Goal: Task Accomplishment & Management: Use online tool/utility

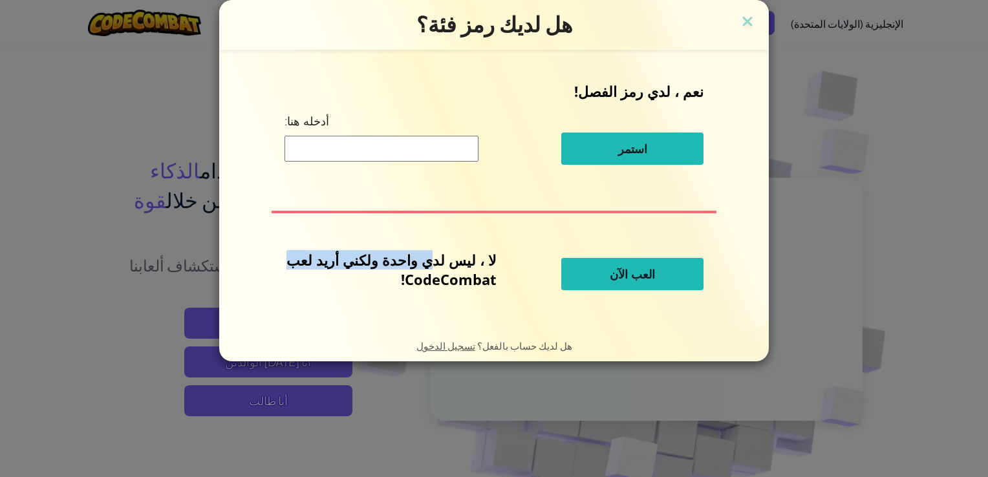
drag, startPoint x: 440, startPoint y: 264, endPoint x: 305, endPoint y: 269, distance: 134.7
click at [305, 269] on p "لا ، ليس لدي واحدة ولكني أريد لعب CodeCombat!" at bounding box center [391, 269] width 212 height 39
click at [668, 283] on button "العب الآن" at bounding box center [633, 274] width 142 height 32
click at [637, 276] on span "العب الآن" at bounding box center [632, 275] width 45 height 16
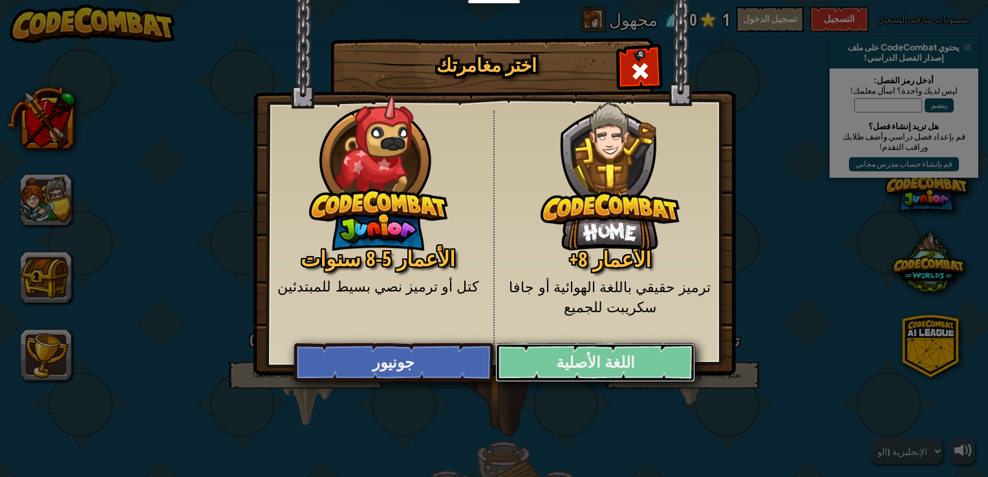
click at [595, 366] on link "اللغة الأصلية" at bounding box center [595, 363] width 199 height 39
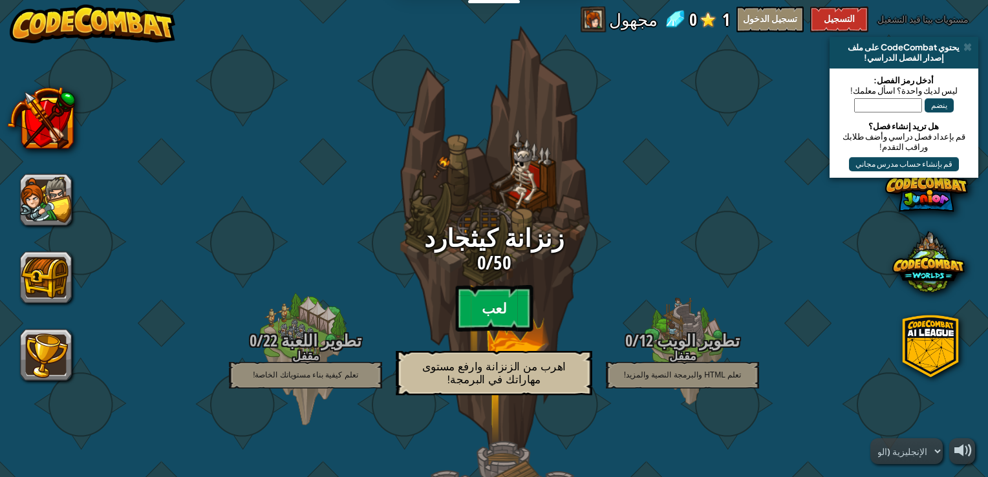
click at [474, 304] on btn "لعب" at bounding box center [494, 308] width 78 height 47
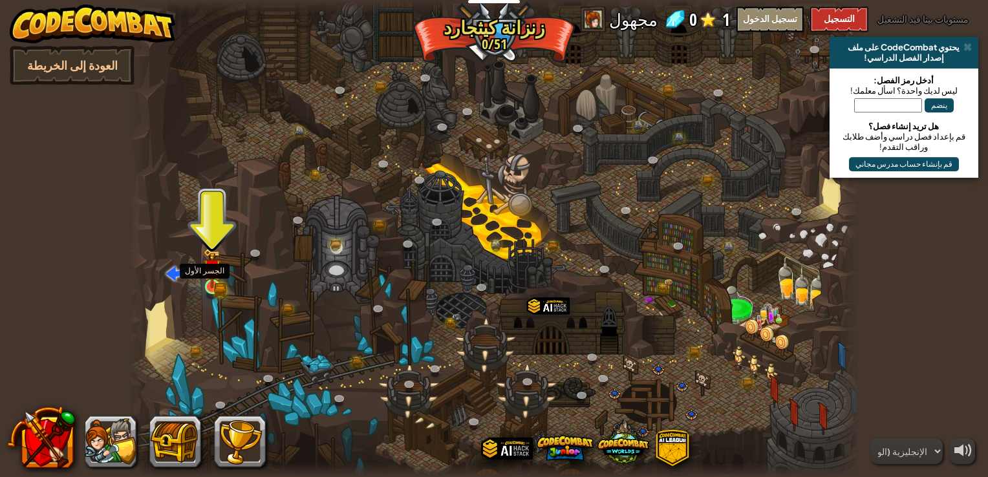
click at [217, 277] on img at bounding box center [212, 268] width 18 height 40
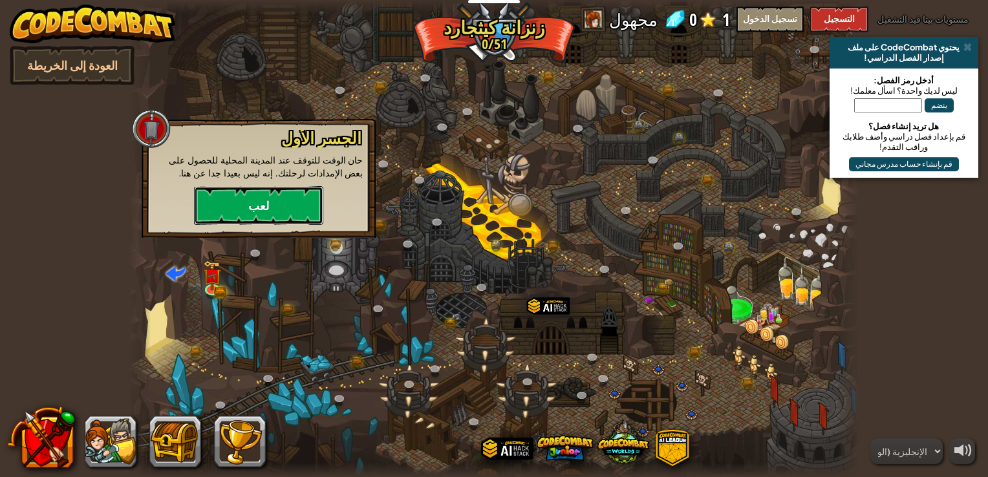
click at [283, 199] on button "لعب" at bounding box center [258, 205] width 129 height 39
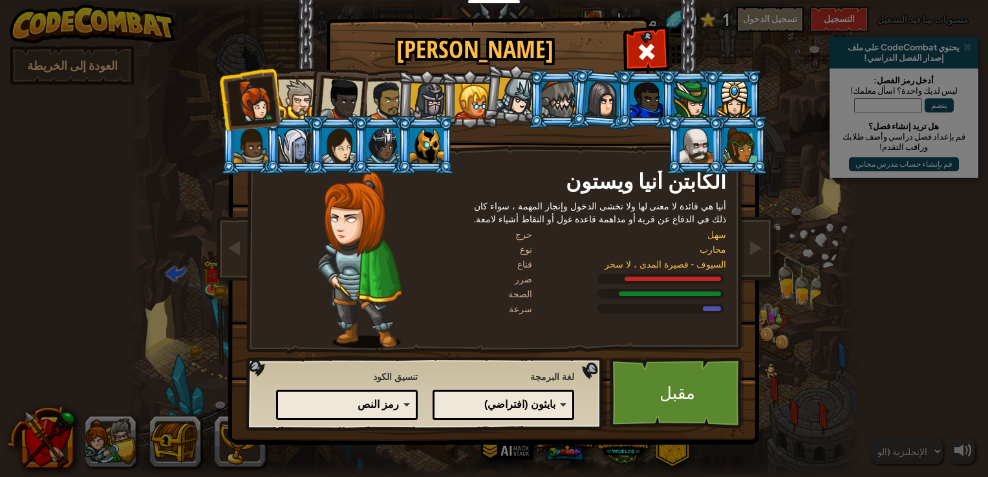
click at [543, 400] on div "بايثون (افتراضي)" at bounding box center [500, 405] width 112 height 15
click at [380, 410] on div "رمز النص" at bounding box center [343, 405] width 112 height 15
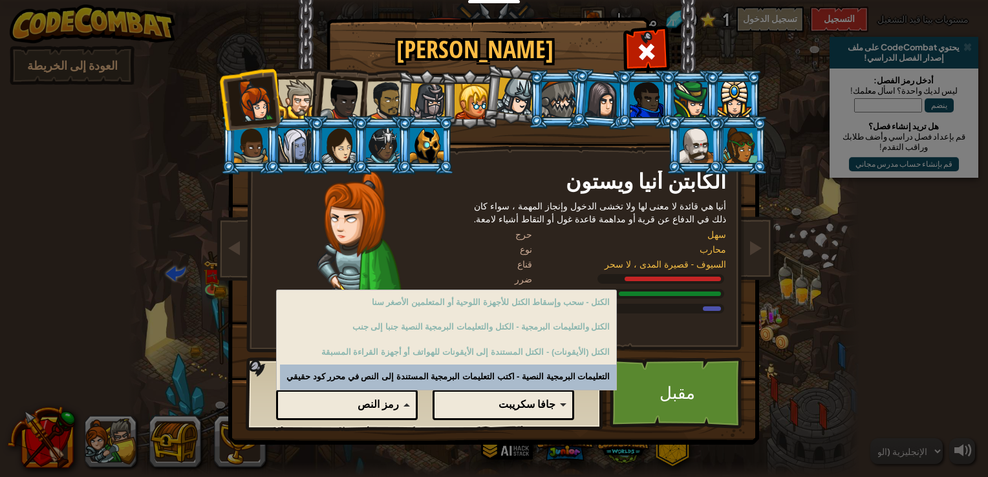
click at [380, 410] on div "رمز النص" at bounding box center [343, 405] width 112 height 15
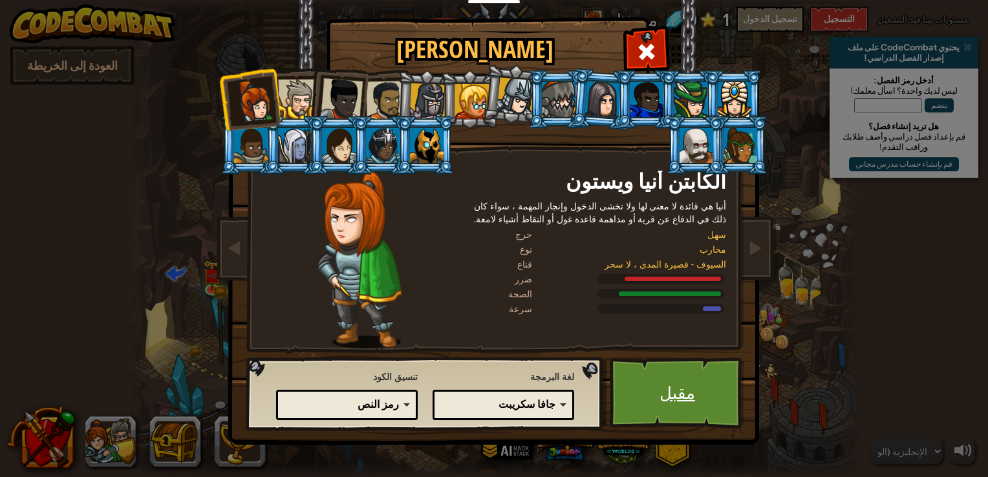
click at [668, 394] on link "مقبل" at bounding box center [677, 393] width 135 height 71
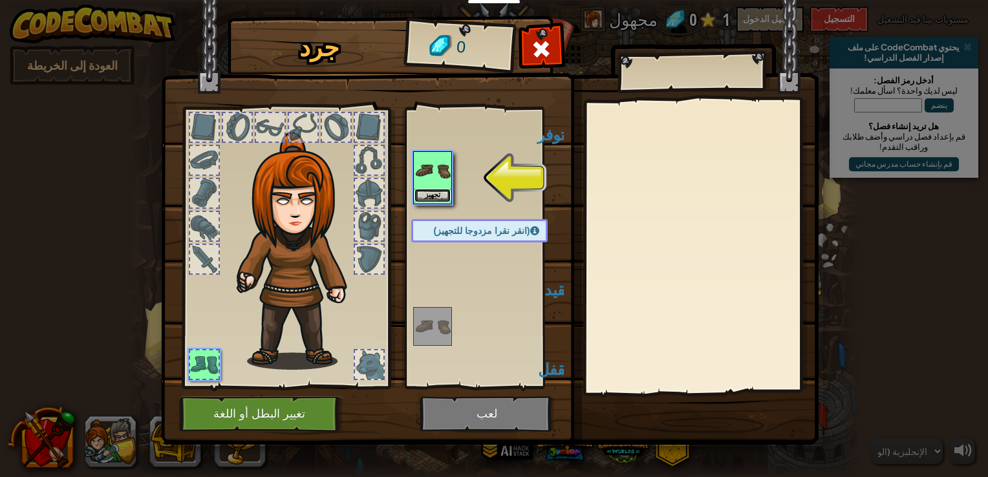
click at [440, 194] on button "تجهيز" at bounding box center [433, 196] width 36 height 14
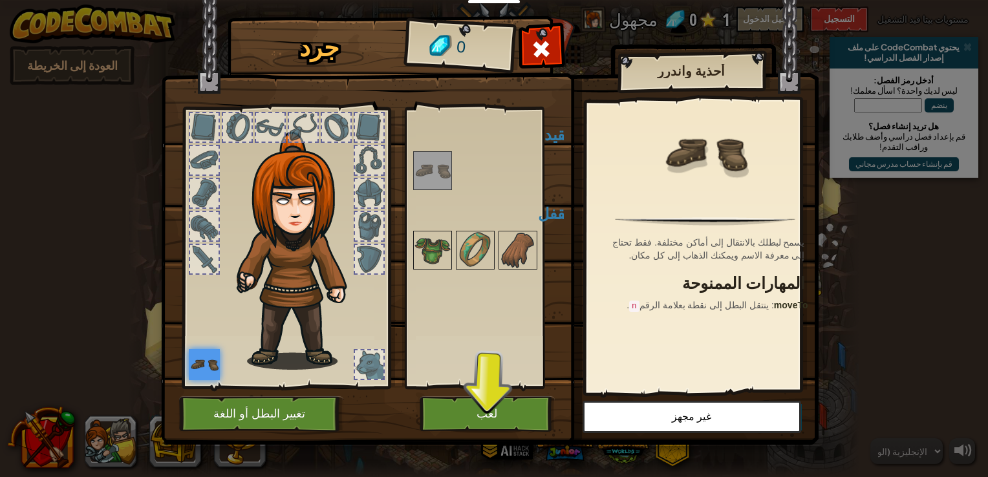
drag, startPoint x: 765, startPoint y: 237, endPoint x: 728, endPoint y: 243, distance: 36.8
click at [728, 243] on div "يسمح لبطلك بالانتقال إلى أماكن مختلفة. فقط تحتاج إلى معرفة الاسم ويمكنك الذهاب …" at bounding box center [708, 249] width 199 height 26
click at [511, 411] on button "لعب" at bounding box center [487, 415] width 135 height 36
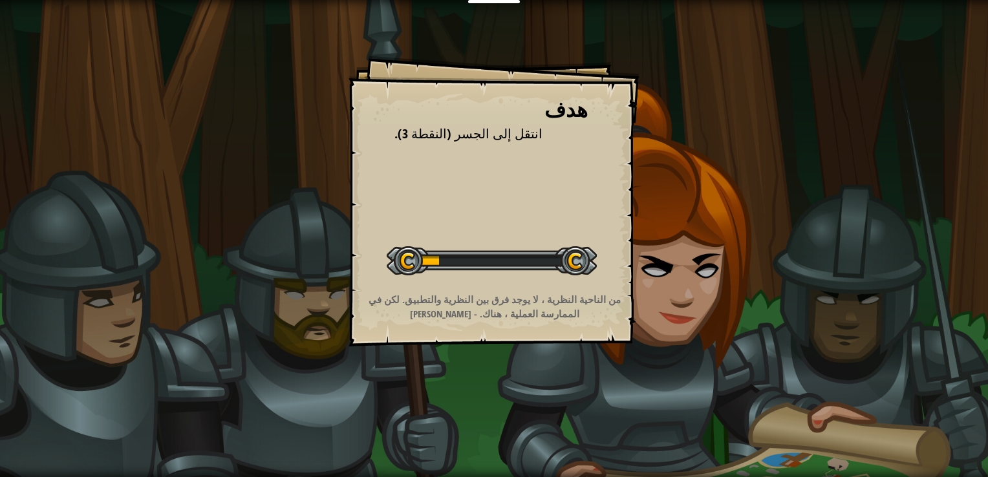
click at [573, 265] on div at bounding box center [492, 260] width 210 height 29
click at [496, 159] on div "هدف انتقل إلى الجسر (النقطة 3). Start Level Error loading from server. Try refr…" at bounding box center [494, 201] width 291 height 291
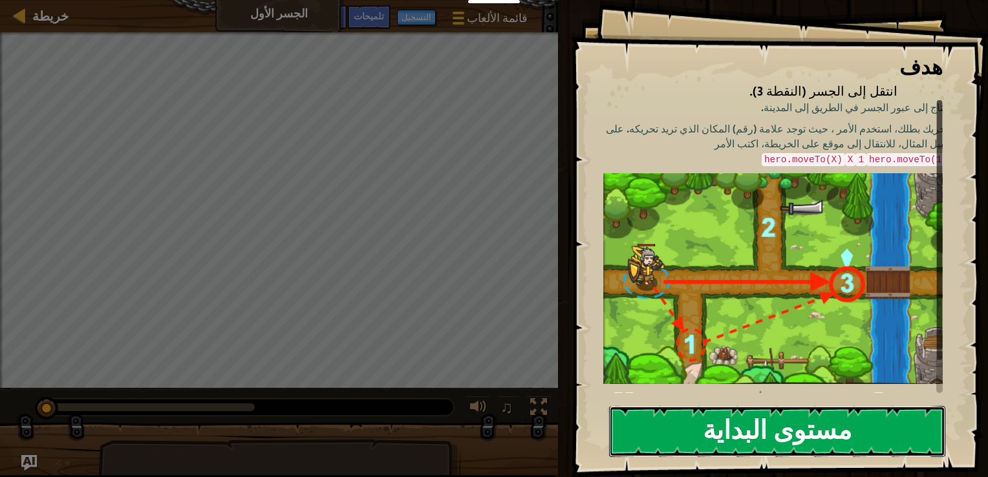
click at [706, 434] on button "مستوى البداية" at bounding box center [777, 431] width 336 height 51
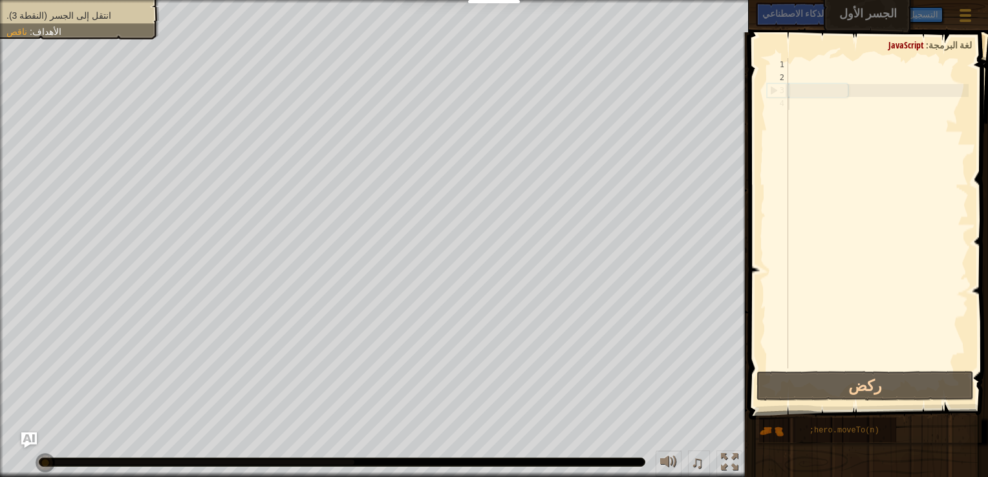
scroll to position [6, 0]
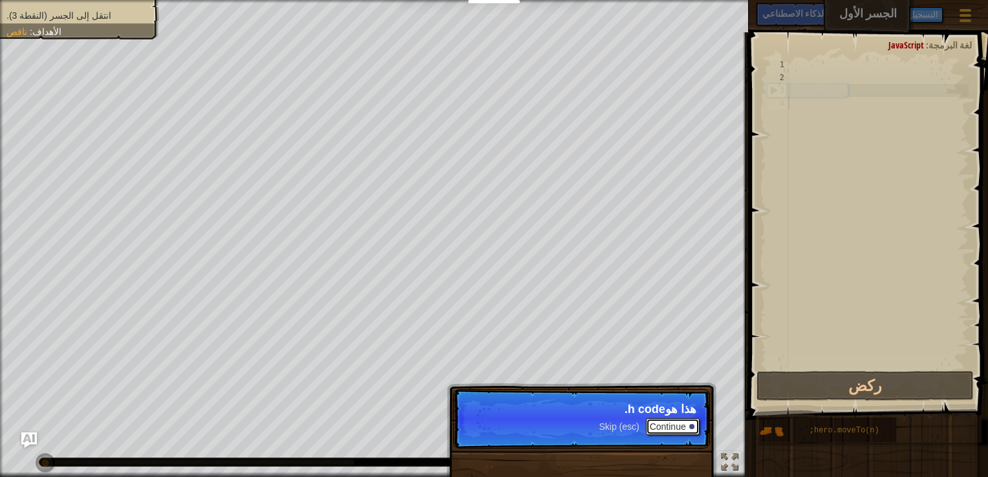
click at [677, 428] on font "Continue" at bounding box center [668, 427] width 36 height 10
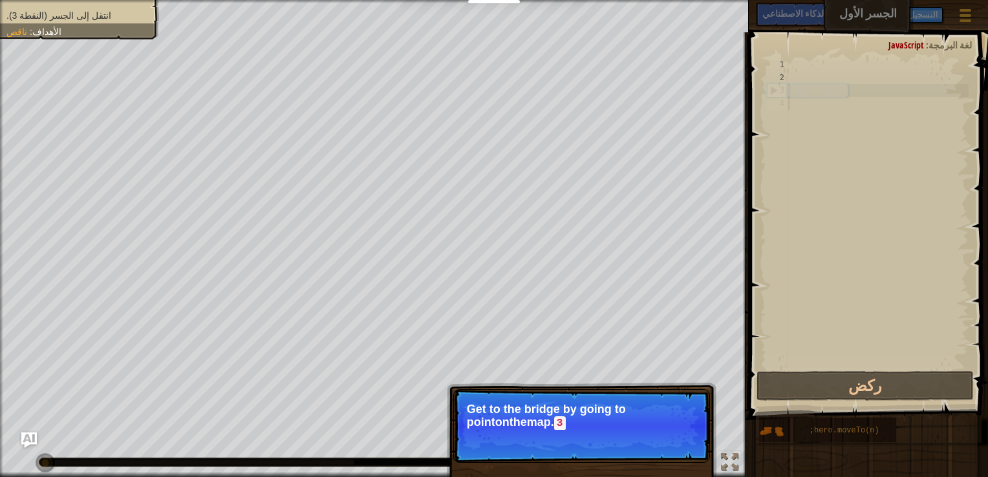
click at [651, 422] on p "Get to the bridge by going to point on t h e m a p . 3" at bounding box center [582, 416] width 230 height 27
click at [635, 440] on font "استمر" at bounding box center [628, 441] width 23 height 10
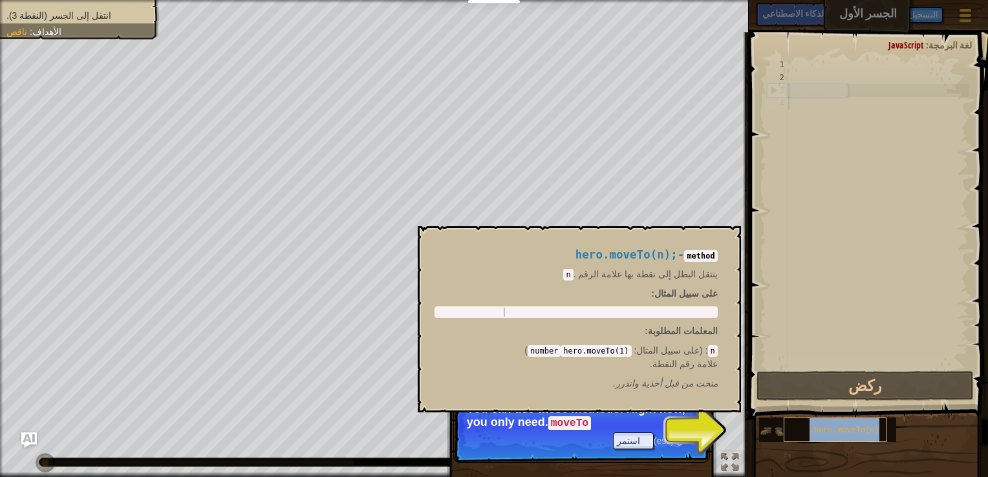
click at [789, 428] on div "hero.moveTo(n);" at bounding box center [835, 430] width 103 height 25
drag, startPoint x: 789, startPoint y: 428, endPoint x: 715, endPoint y: 430, distance: 74.4
click at [709, 430] on p "تخطي (esc) استمر You can use these methods. Right now, you only need . moveTo" at bounding box center [581, 426] width 257 height 74
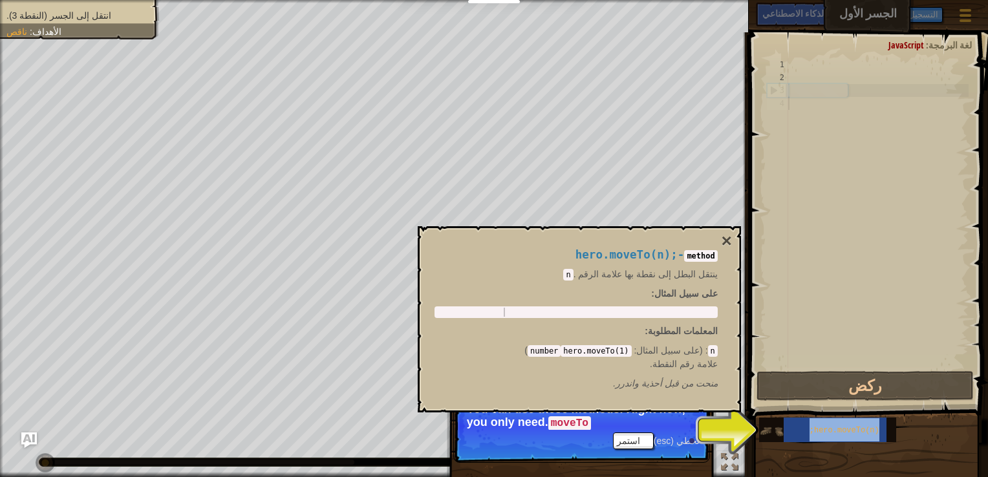
click at [771, 430] on img at bounding box center [771, 431] width 25 height 25
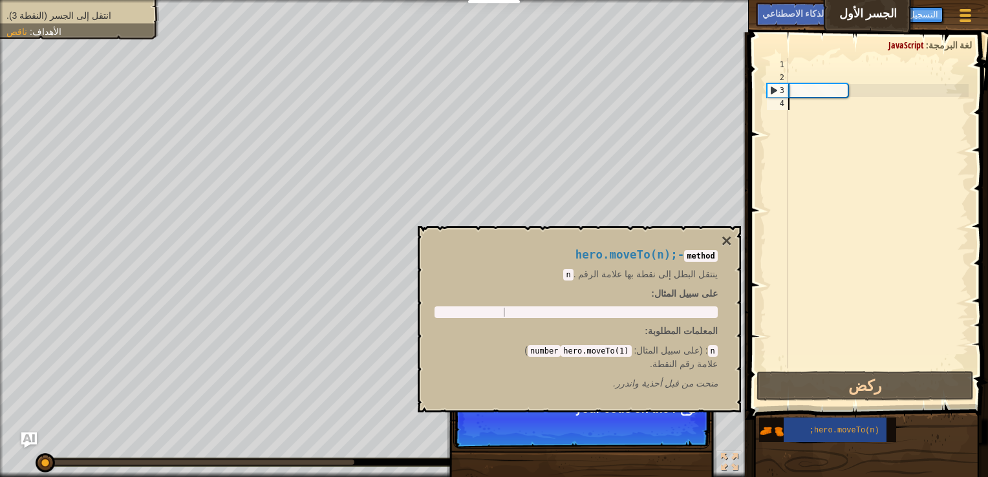
type textarea "hero.moveTo(2);"
click at [634, 309] on div "بطل . moveTo ( 2 ) ;" at bounding box center [576, 321] width 278 height 27
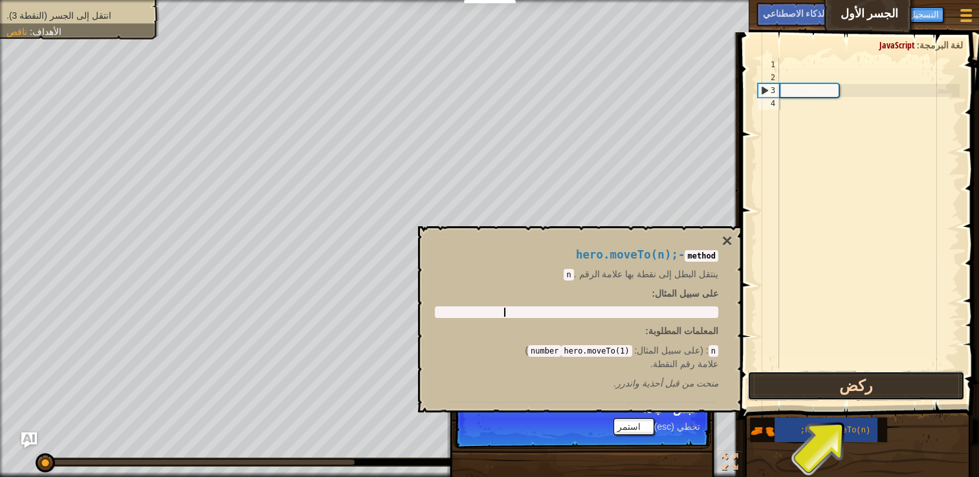
click at [885, 387] on button "ركض" at bounding box center [855, 386] width 217 height 30
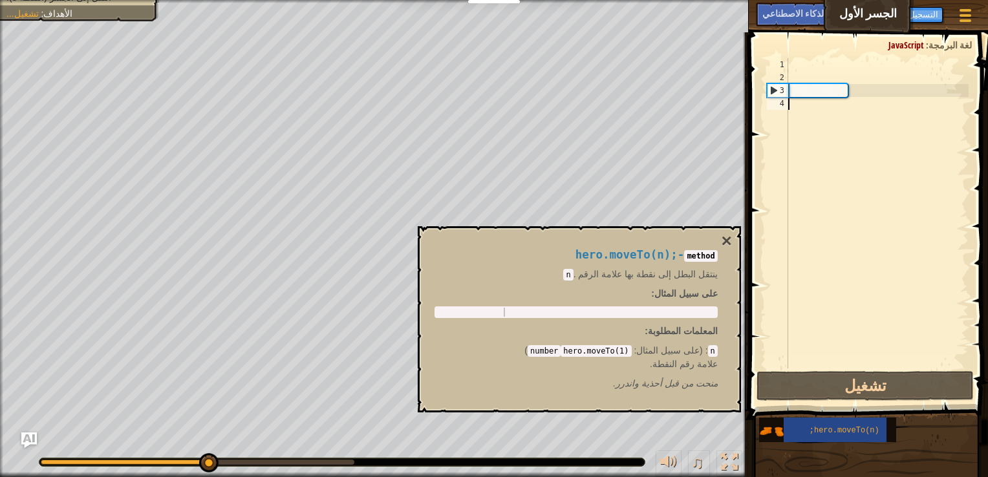
click at [817, 100] on div "أضف التعليمات البرمجية وانتقل إلى النقطة 3 بطل . moveTo ( 1 ) ;" at bounding box center [877, 226] width 183 height 336
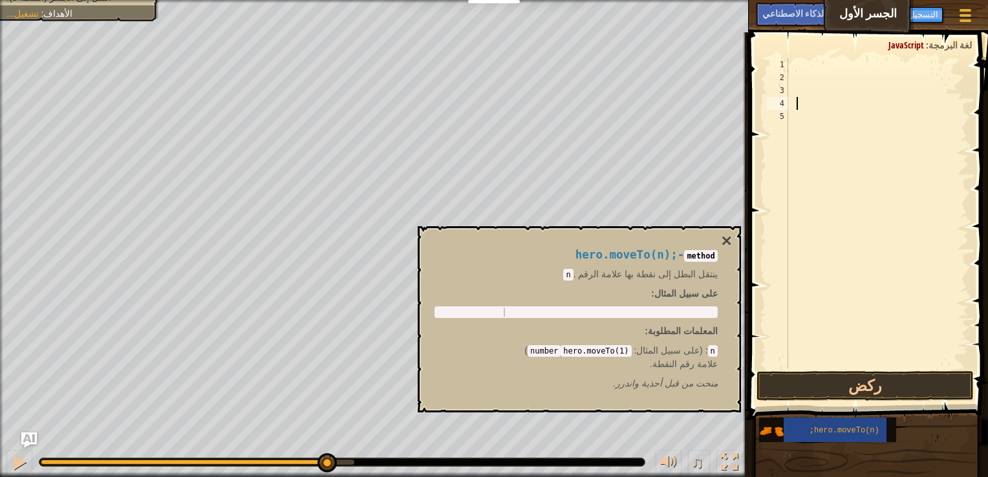
type textarea "m"
click at [844, 389] on button "ركض" at bounding box center [865, 386] width 217 height 30
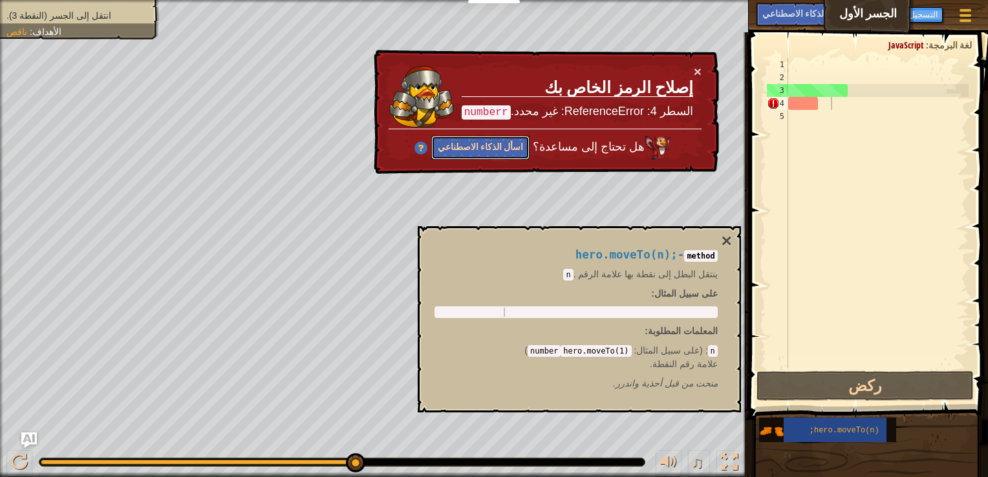
click at [507, 146] on button "اسأل الذكاء الاصطناعي" at bounding box center [480, 148] width 98 height 24
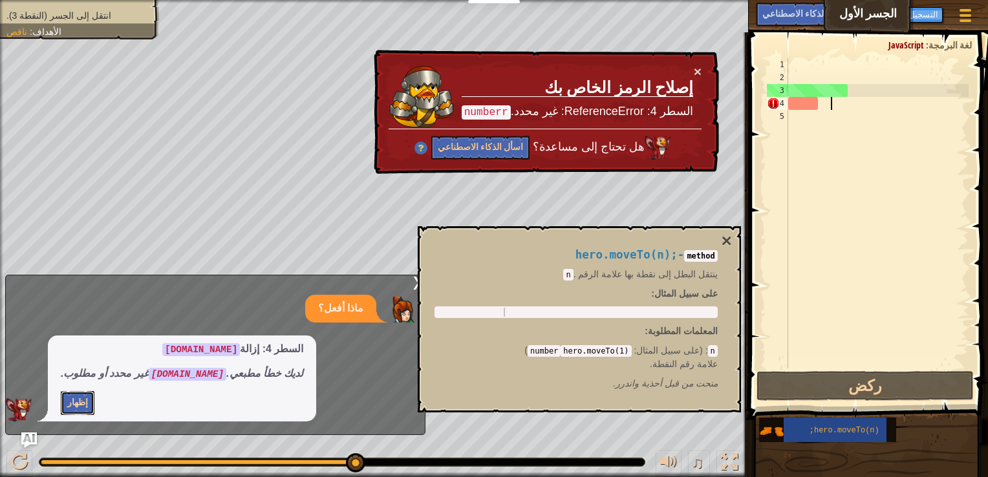
click at [83, 400] on button "إظهار" at bounding box center [78, 403] width 34 height 24
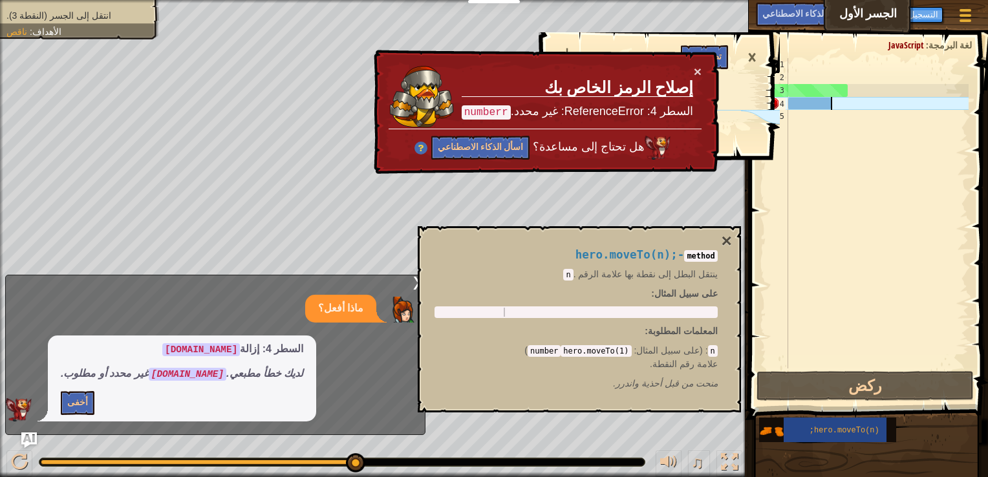
click at [840, 105] on div "أضف التعليمات البرمجية وانتقل إلى النقطة 3 بطل . moveTo ( 1 ) ; الرقم. اعاده" at bounding box center [877, 226] width 183 height 336
drag, startPoint x: 837, startPoint y: 91, endPoint x: 770, endPoint y: 91, distance: 67.3
click at [770, 91] on div "خريطة الجسر الأول قائمة الألعاب منجز التسجيل تلميحات اسأل الذكاء الاصطناعي 1 2 …" at bounding box center [494, 238] width 988 height 477
type textarea "hero.moveTo(1);"
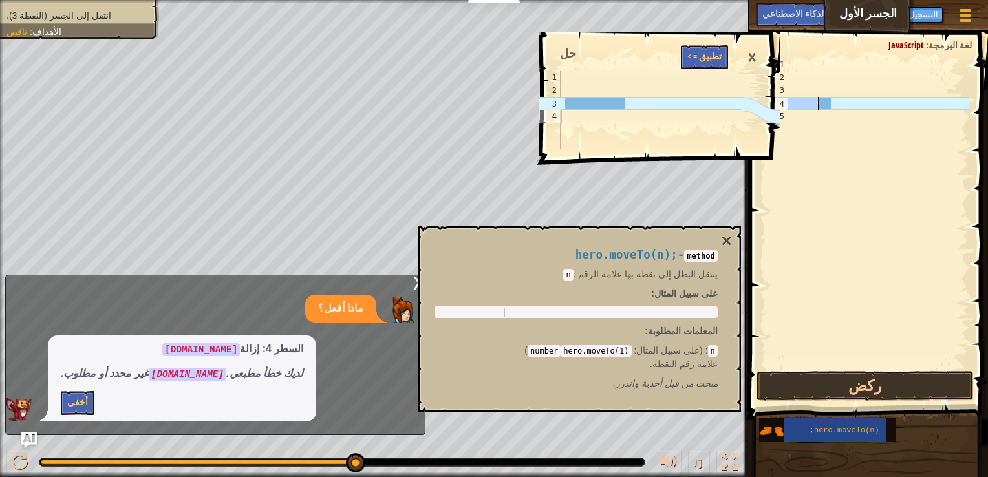
type textarea ".re"
type textarea "hero.moveTo(1);"
click at [602, 105] on div "أضف التعليمات البرمجية وانتقل إلى النقطة 3 بطل . moveTo ( 1 ) ;" at bounding box center [649, 123] width 183 height 104
click at [710, 49] on button "تطبيق = >" at bounding box center [704, 57] width 47 height 24
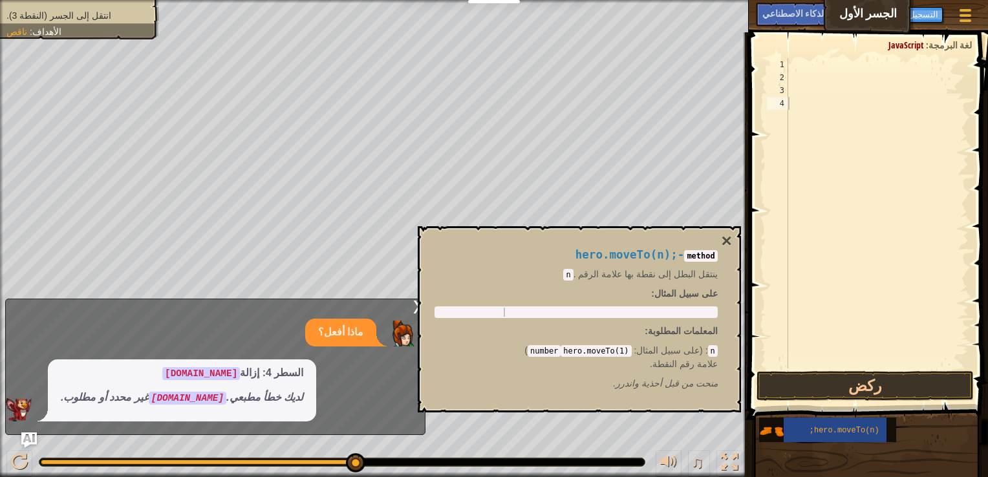
click at [814, 96] on div "أضف التعليمات البرمجية وانتقل إلى النقطة 3 بطل . moveTo ( 1 ) ;" at bounding box center [877, 226] width 183 height 336
type textarea "hero.mnumber.oveTo(1);"
click at [872, 96] on div "أضف التعليمات البرمجية وانتقل إلى النقطة 3 بطل . مرقم . oveTo ( 1 ) ;" at bounding box center [877, 226] width 183 height 336
drag, startPoint x: 842, startPoint y: 97, endPoint x: 769, endPoint y: 97, distance: 73.7
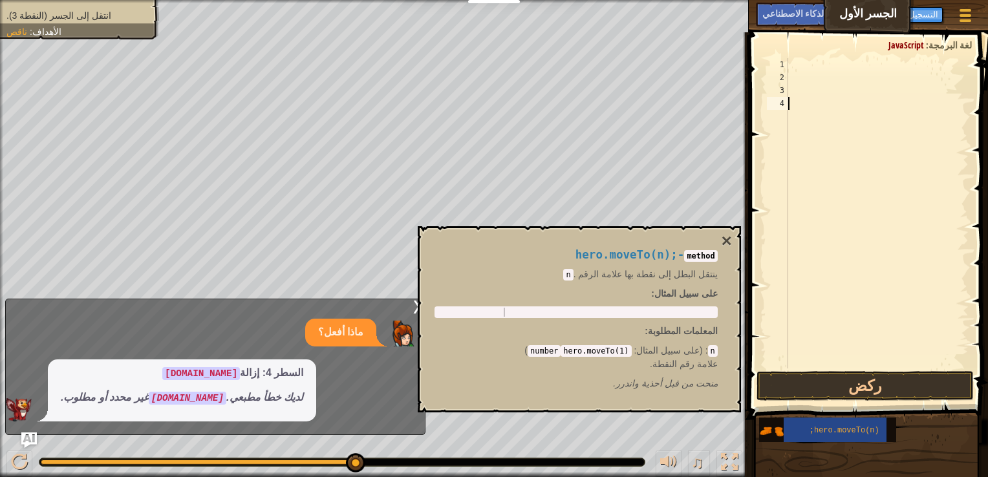
click at [769, 97] on div "hero.mnumber.oveTo(1); 1 2 3 4 أضف التعليمات البرمجية وانتقل إلى النقطة 3 بطل .…" at bounding box center [867, 213] width 204 height 311
type textarea "f"
